Goal: Check status: Check status

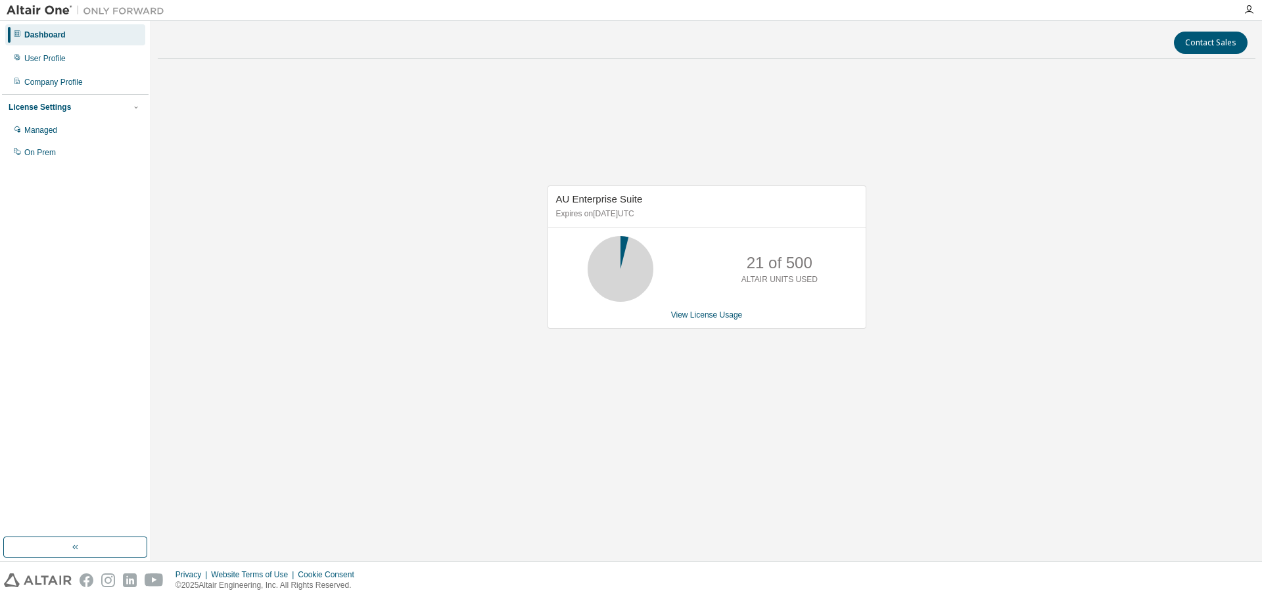
click at [772, 124] on div "AU Enterprise Suite Expires on June 16, 2026 UTC 21 of 500 ALTAIR UNITS USED Vi…" at bounding box center [707, 263] width 1098 height 389
